Goal: Transaction & Acquisition: Download file/media

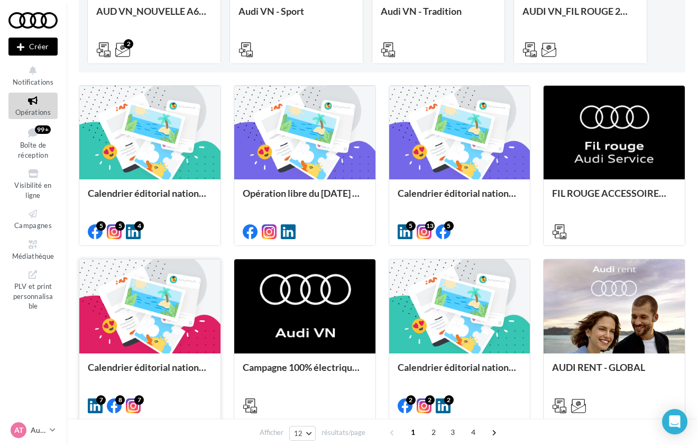
scroll to position [205, 0]
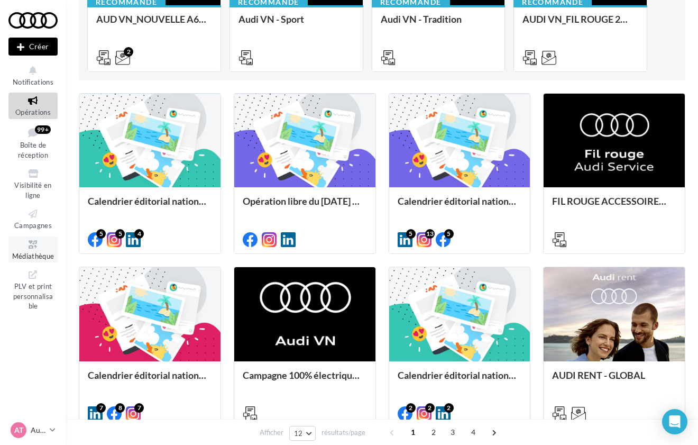
click at [47, 252] on span "Médiathèque" at bounding box center [33, 256] width 42 height 8
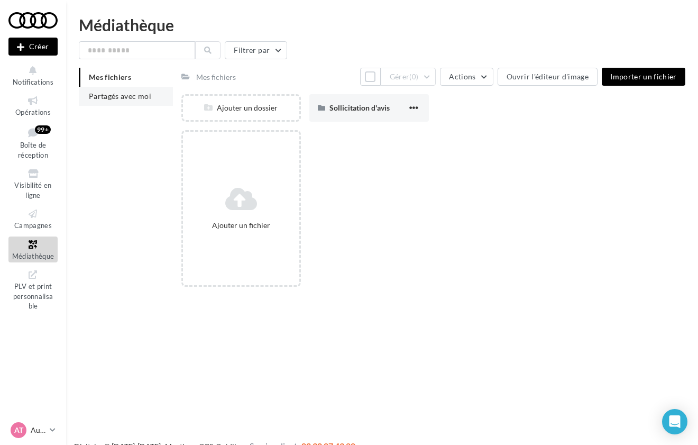
click at [151, 94] on li "Partagés avec moi" at bounding box center [126, 96] width 94 height 19
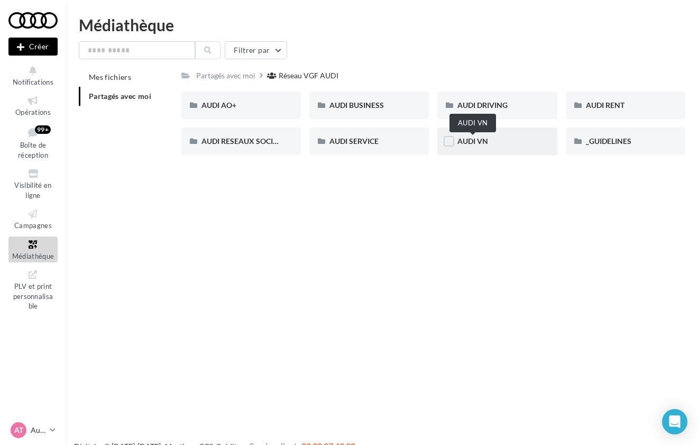
click at [484, 144] on span "AUDI VN" at bounding box center [472, 140] width 31 height 9
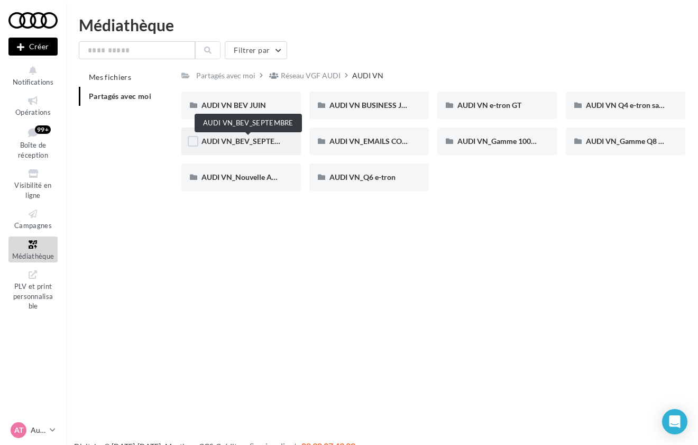
click at [250, 138] on span "AUDI VN_BEV_SEPTEMBRE" at bounding box center [248, 140] width 94 height 9
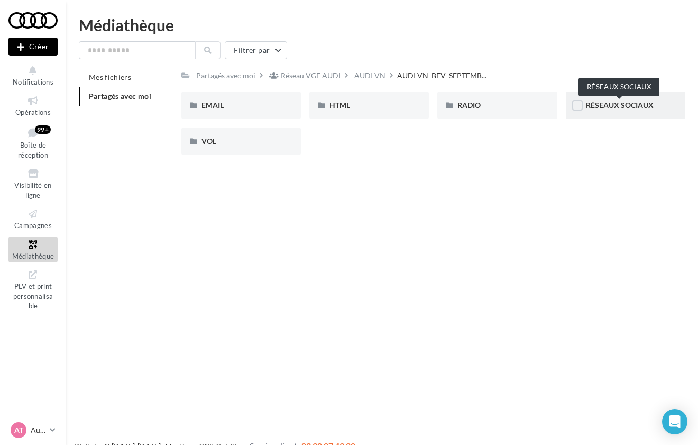
click at [604, 108] on span "RÉSEAUX SOCIAUX" at bounding box center [620, 104] width 68 height 9
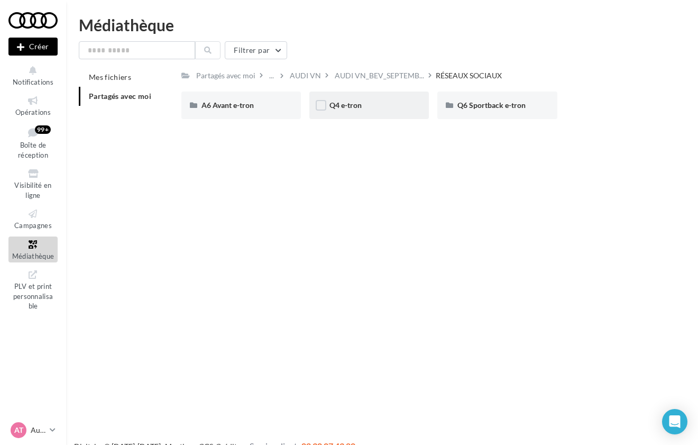
click at [385, 108] on div "Q4 e-tron" at bounding box center [368, 105] width 79 height 11
click at [261, 103] on div "CARROUSEL" at bounding box center [240, 105] width 79 height 11
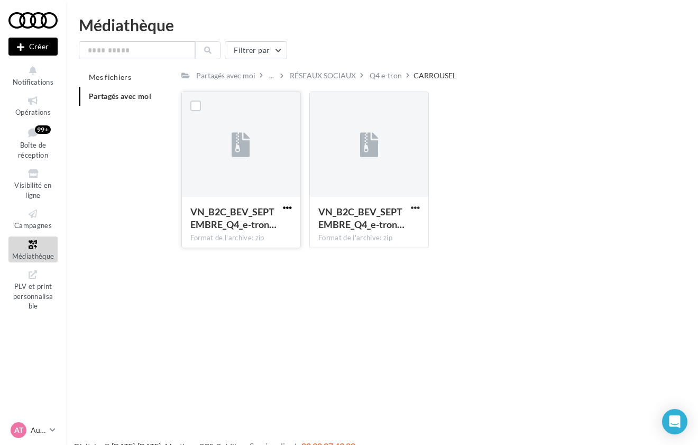
click at [289, 209] on span "button" at bounding box center [287, 207] width 9 height 9
click at [282, 226] on button "Télécharger" at bounding box center [241, 228] width 106 height 27
